Goal: Navigation & Orientation: Find specific page/section

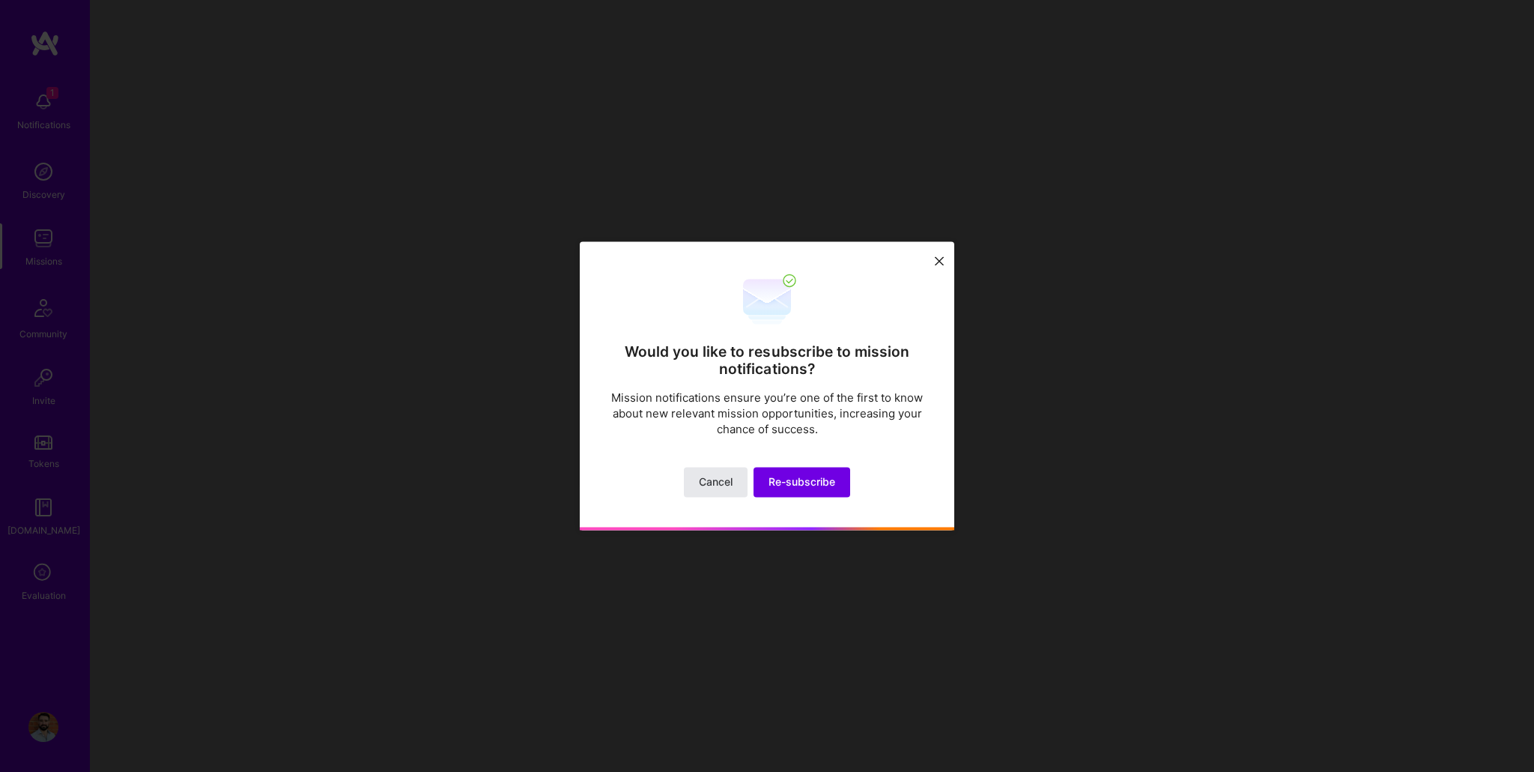
click at [703, 482] on span "Cancel" at bounding box center [716, 482] width 34 height 15
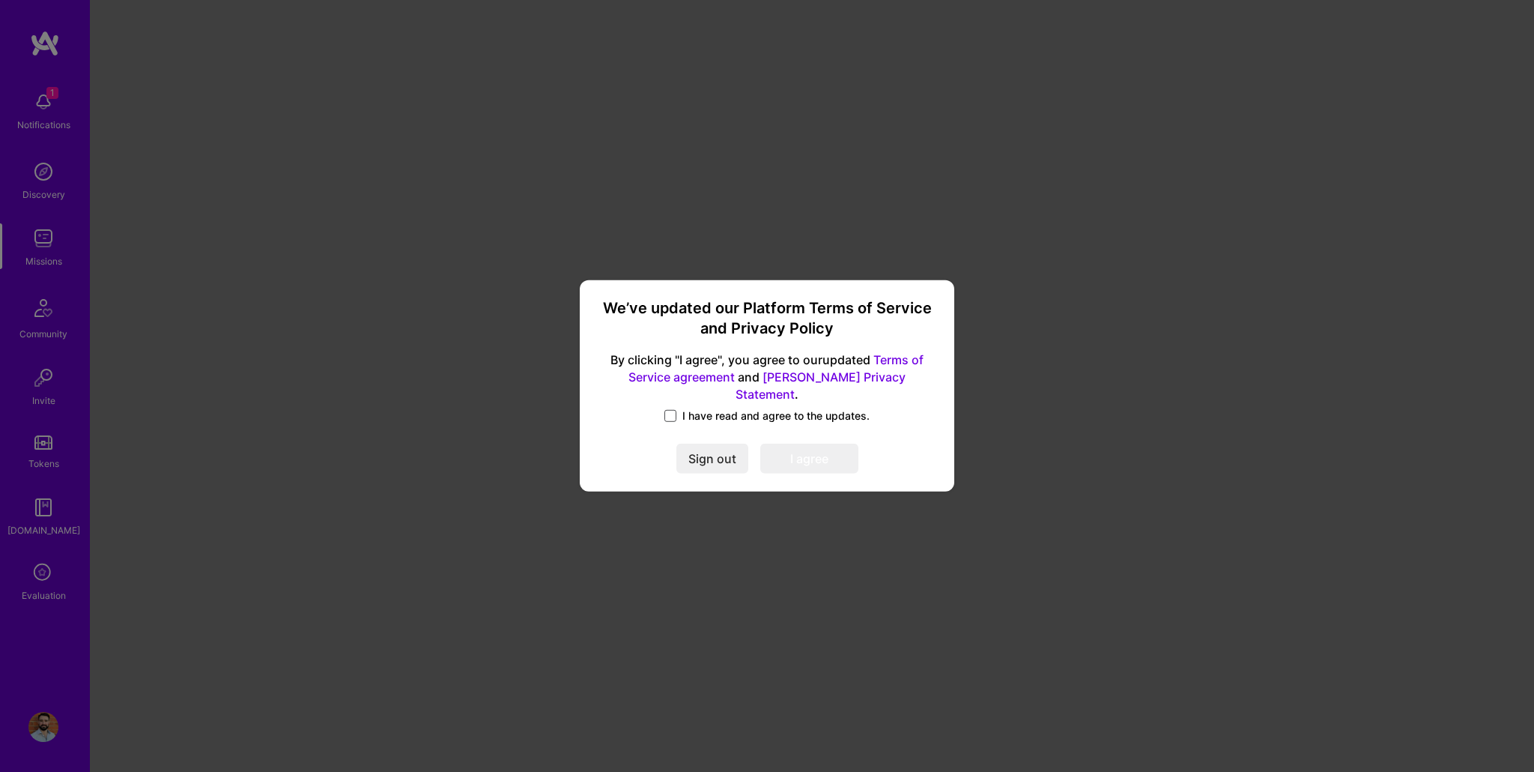
click at [672, 410] on span at bounding box center [670, 416] width 12 height 12
click at [0, 0] on input "I have read and agree to the updates." at bounding box center [0, 0] width 0 height 0
click at [802, 449] on button "I agree" at bounding box center [809, 459] width 98 height 30
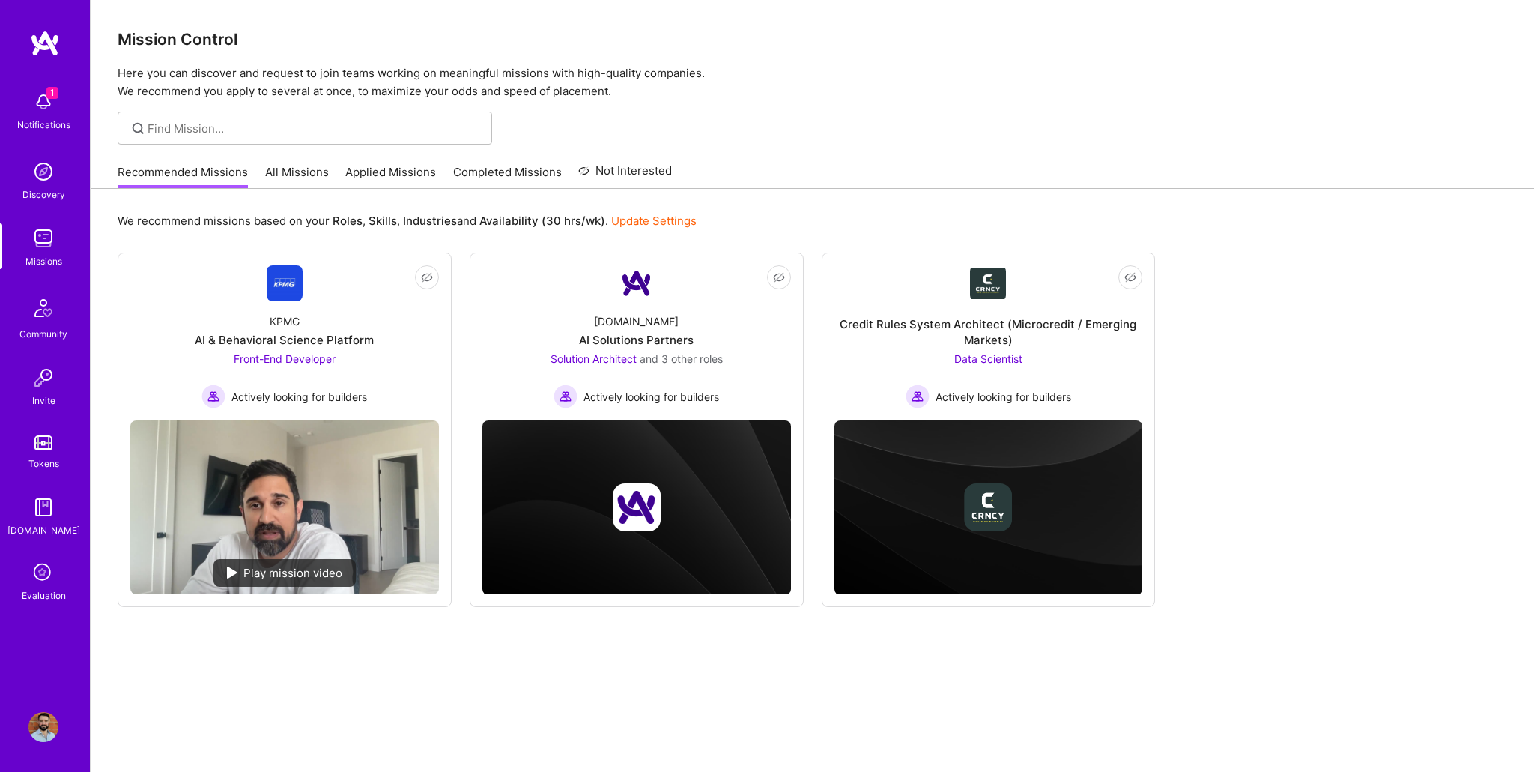
click at [297, 169] on link "All Missions" at bounding box center [297, 176] width 64 height 25
